Goal: Task Accomplishment & Management: Use online tool/utility

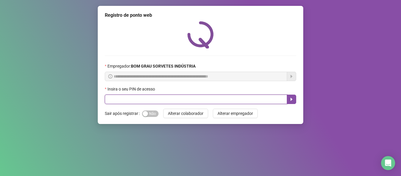
click at [225, 101] on input "text" at bounding box center [196, 99] width 182 height 9
type input "*****"
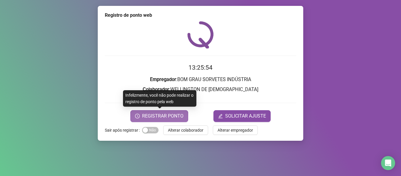
click at [182, 112] on button "REGISTRAR PONTO" at bounding box center [159, 116] width 58 height 12
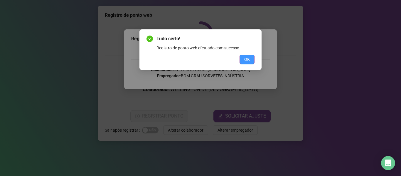
click at [246, 56] on button "OK" at bounding box center [247, 59] width 15 height 9
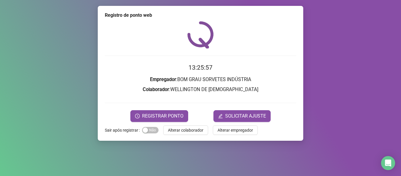
click at [191, 129] on span "Alterar colaborador" at bounding box center [186, 130] width 36 height 6
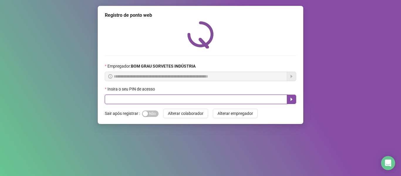
click at [193, 96] on input "text" at bounding box center [196, 99] width 182 height 9
type input "*****"
click at [296, 100] on button "button" at bounding box center [291, 99] width 9 height 9
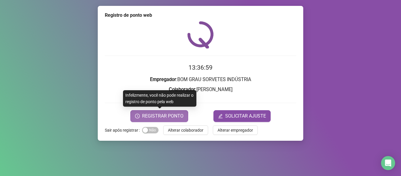
click at [170, 116] on span "REGISTRAR PONTO" at bounding box center [162, 115] width 41 height 7
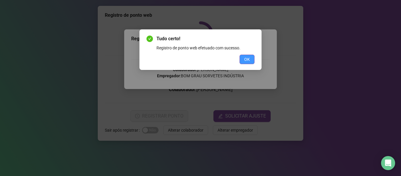
click at [250, 61] on span "OK" at bounding box center [247, 59] width 6 height 6
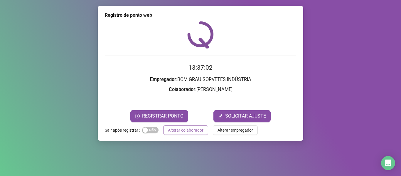
click at [194, 129] on span "Alterar colaborador" at bounding box center [186, 130] width 36 height 6
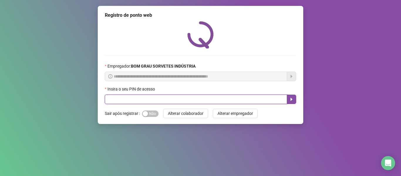
click at [183, 102] on input "text" at bounding box center [196, 99] width 182 height 9
type input "*****"
click at [289, 99] on button "button" at bounding box center [291, 99] width 9 height 9
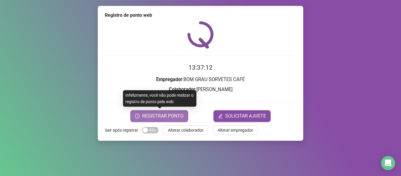
click at [184, 117] on button "REGISTRAR PONTO" at bounding box center [159, 116] width 58 height 12
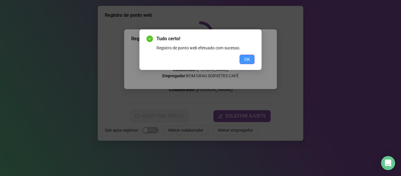
click at [247, 59] on span "OK" at bounding box center [247, 59] width 6 height 6
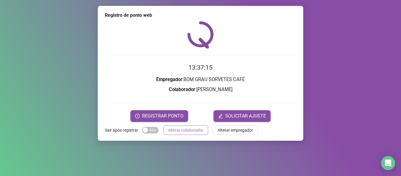
click at [193, 132] on span "Alterar colaborador" at bounding box center [186, 130] width 36 height 6
